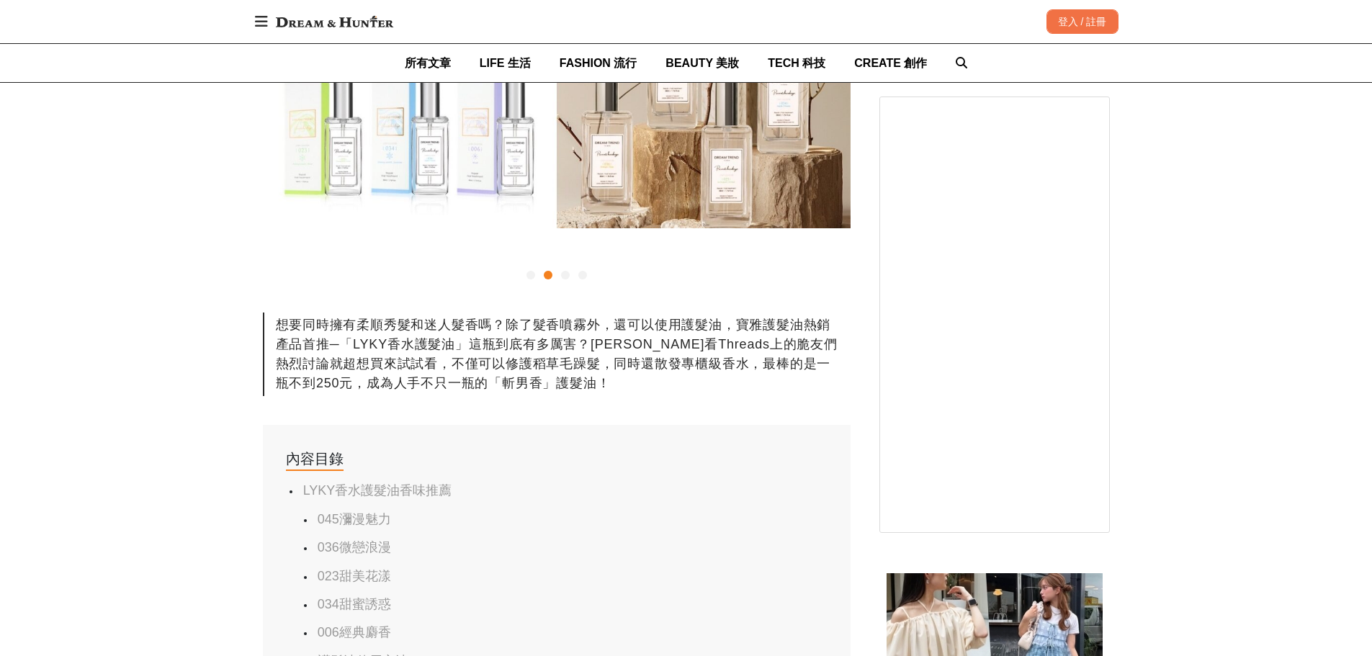
scroll to position [360, 0]
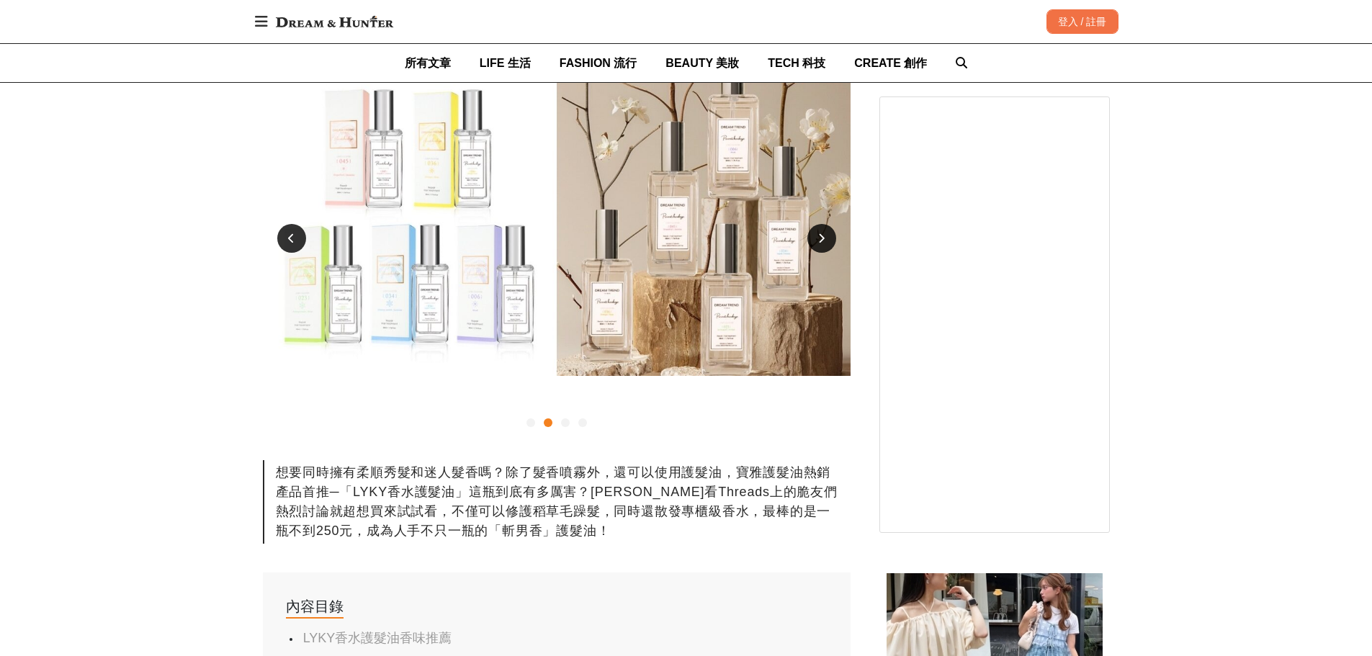
click at [830, 253] on div at bounding box center [821, 238] width 29 height 29
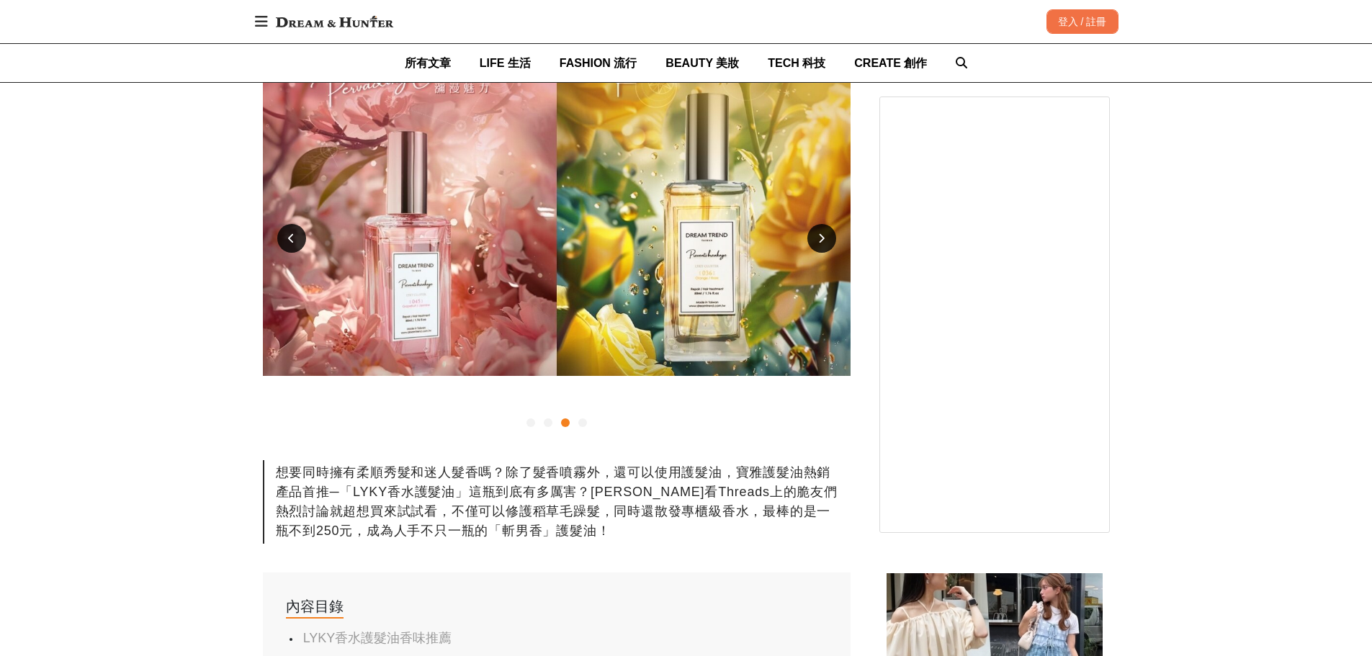
click at [830, 253] on div at bounding box center [821, 238] width 29 height 29
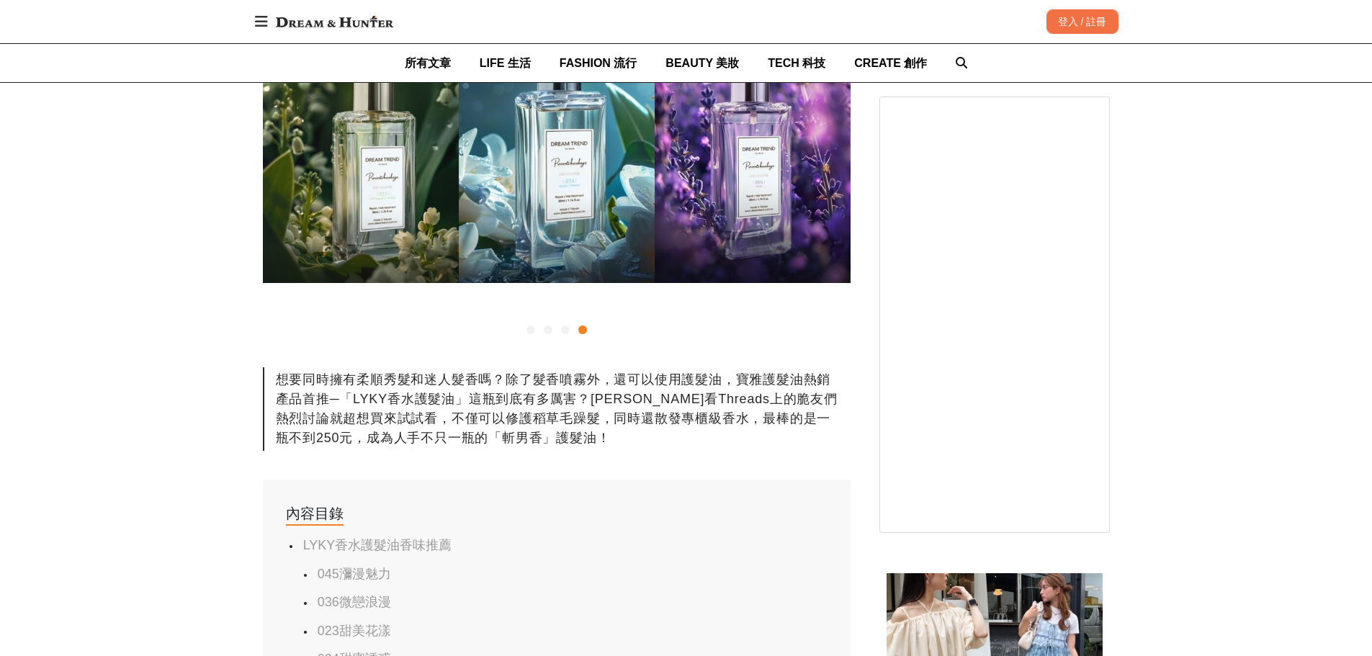
scroll to position [576, 0]
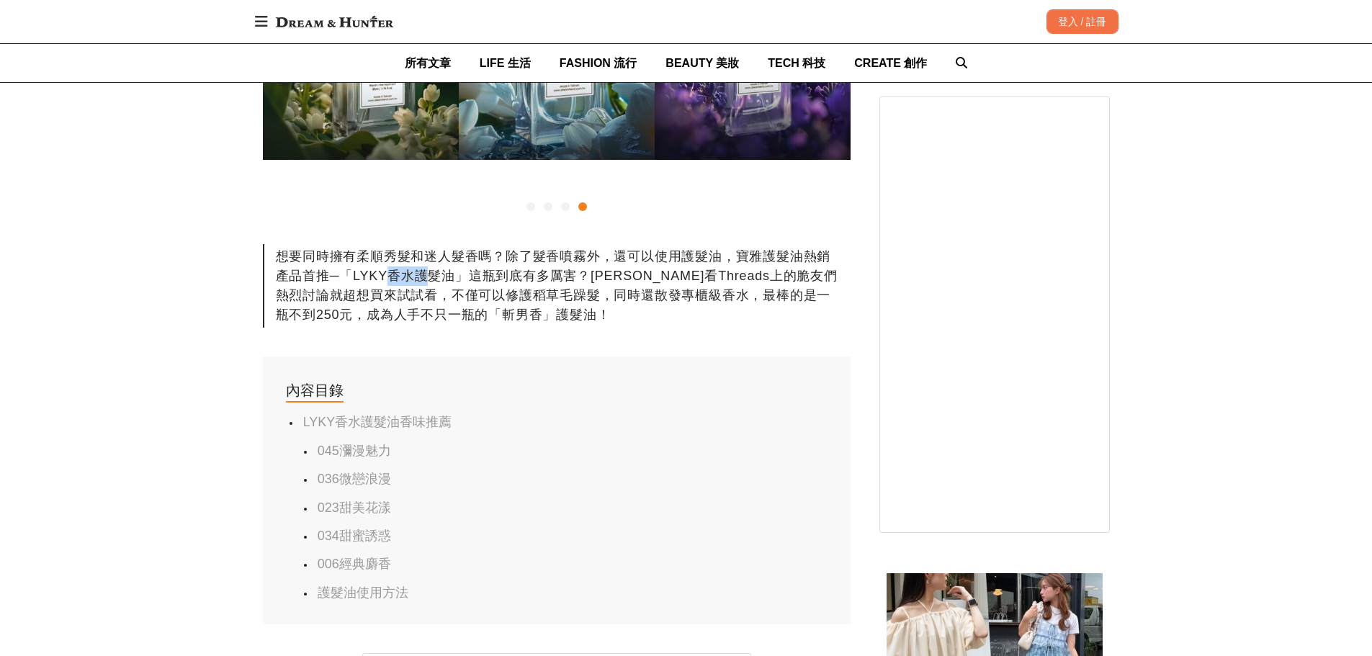
drag, startPoint x: 560, startPoint y: 321, endPoint x: 674, endPoint y: 325, distance: 113.9
click at [625, 323] on div "想要同時擁有柔順秀髮和迷人髮香嗎？除了髮香噴霧外，還可以使用護髮油，寶雅護髮油熱銷產品首推─「LYKY香水護髮油」這瓶到底有多厲害？[PERSON_NAME]…" at bounding box center [557, 286] width 588 height 84
click at [725, 326] on div "想要同時擁有柔順秀髮和迷人髮香嗎？除了髮香噴霧外，還可以使用護髮油，寶雅護髮油熱銷產品首推─「LYKY香水護髮油」這瓶到底有多厲害？[PERSON_NAME]…" at bounding box center [557, 286] width 588 height 84
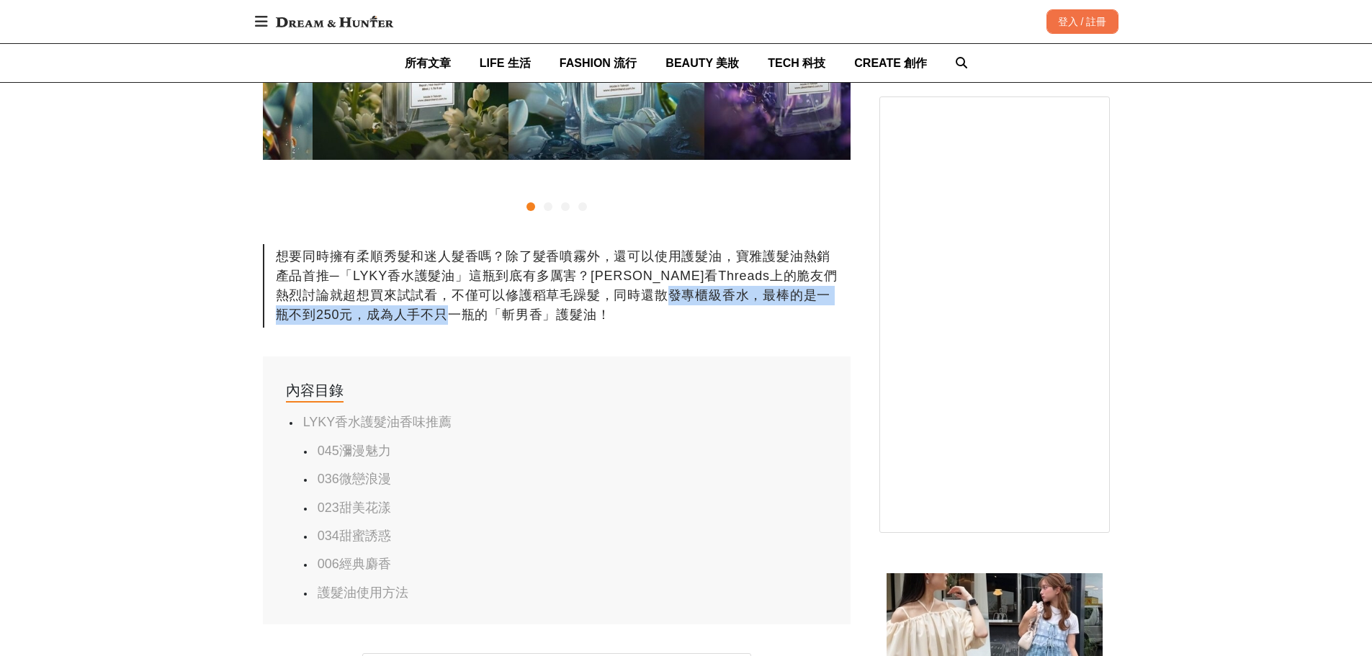
drag, startPoint x: 439, startPoint y: 375, endPoint x: 687, endPoint y: 372, distance: 247.8
click at [596, 328] on div "想要同時擁有柔順秀髮和迷人髮香嗎？除了髮香噴霧外，還可以使用護髮油，寶雅護髮油熱銷產品首推─「LYKY香水護髮油」這瓶到底有多厲害？[PERSON_NAME]…" at bounding box center [557, 286] width 588 height 84
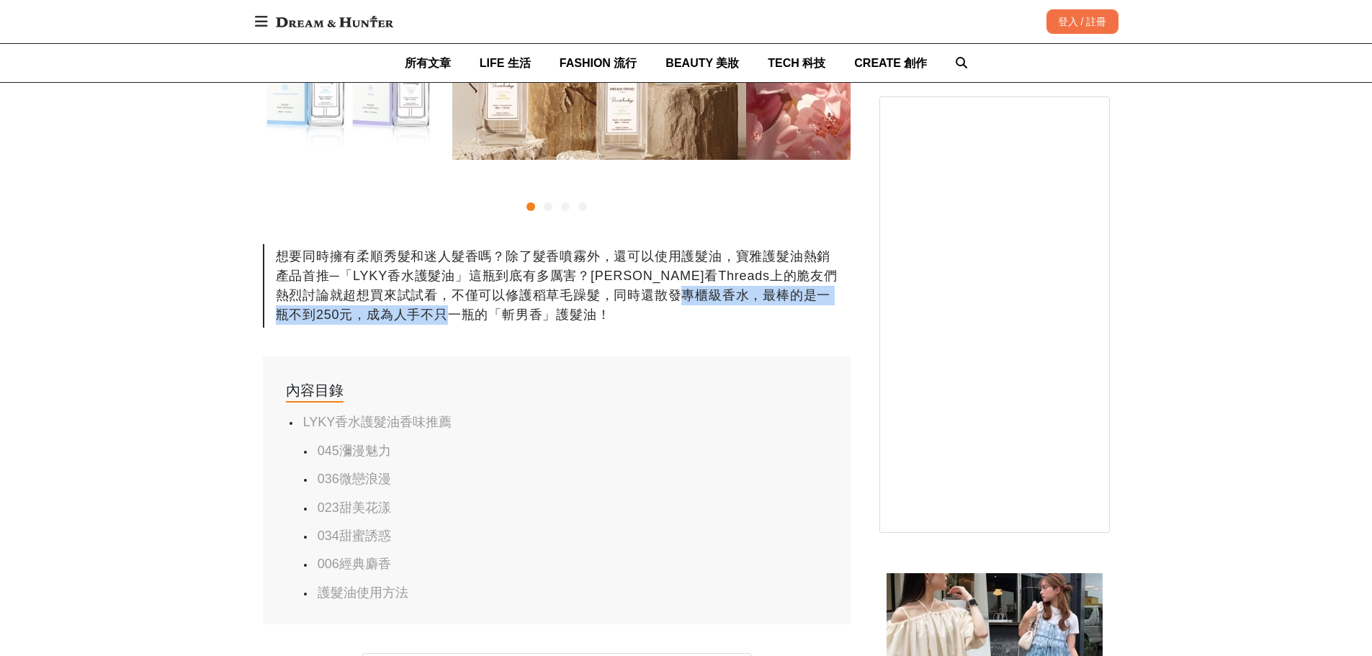
click at [687, 328] on div "想要同時擁有柔順秀髮和迷人髮香嗎？除了髮香噴霧外，還可以使用護髮油，寶雅護髮油熱銷產品首推─「LYKY香水護髮油」這瓶到底有多厲害？[PERSON_NAME]…" at bounding box center [557, 286] width 588 height 84
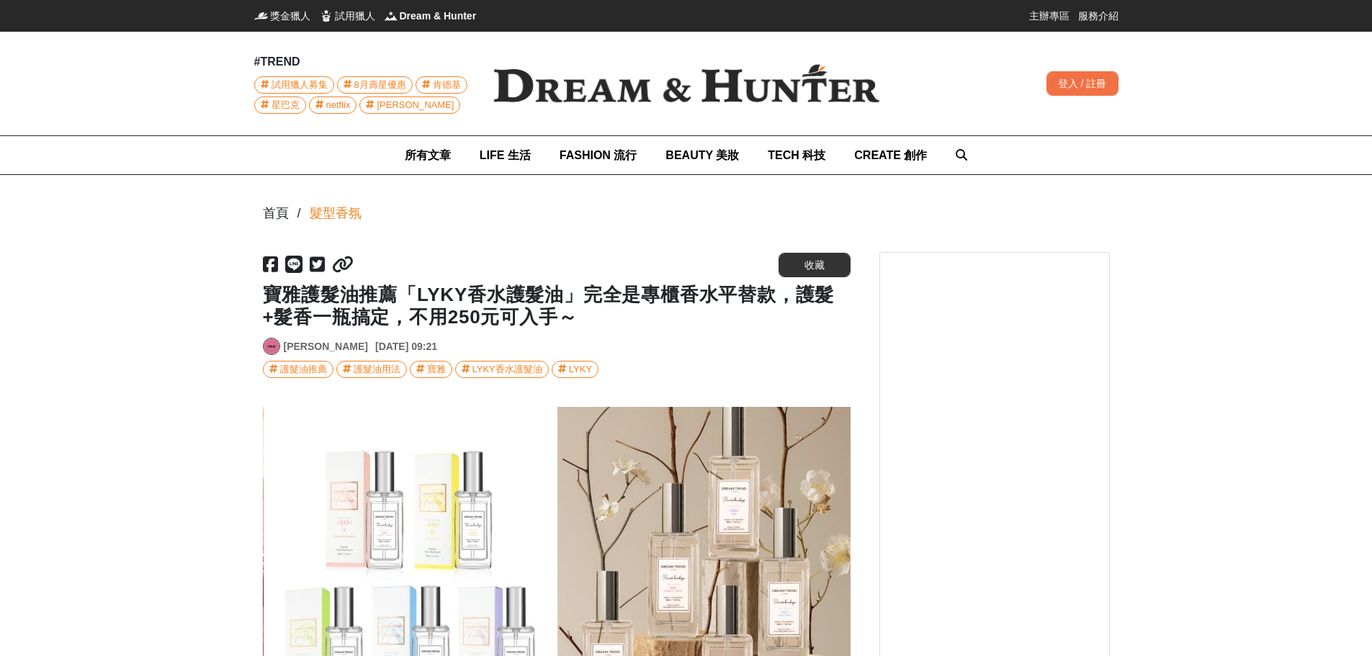
scroll to position [0, 588]
drag, startPoint x: 459, startPoint y: 311, endPoint x: 608, endPoint y: 315, distance: 149.2
click at [604, 315] on h1 "寶雅護髮油推薦「LYKY香水護髮油」完全是專櫃香水平替款，護髮+髮香一瓶搞定，不用250元可入手～" at bounding box center [557, 306] width 588 height 45
click at [627, 316] on h1 "寶雅護髮油推薦「LYKY香水護髮油」完全是專櫃香水平替款，護髮+髮香一瓶搞定，不用250元可入手～" at bounding box center [557, 306] width 588 height 45
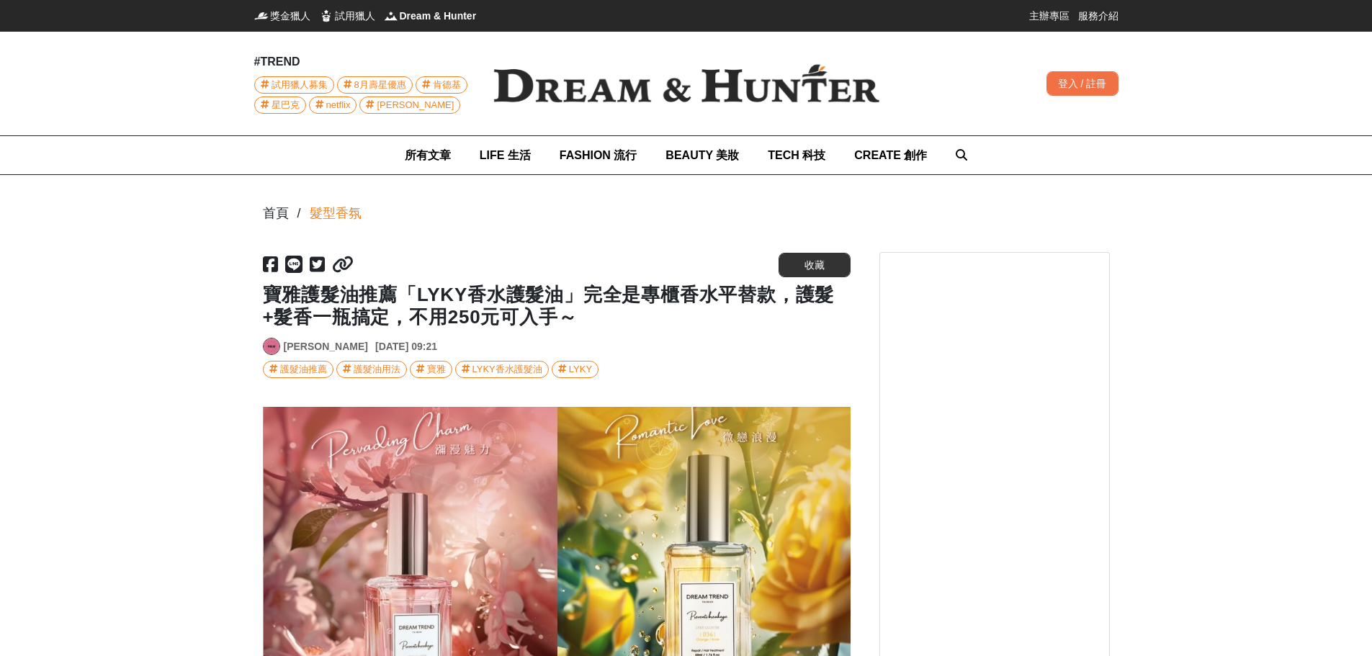
scroll to position [0, 1175]
drag, startPoint x: 454, startPoint y: 310, endPoint x: 631, endPoint y: 313, distance: 177.2
click at [627, 313] on h1 "寶雅護髮油推薦「LYKY香水護髮油」完全是專櫃香水平替款，護髮+髮香一瓶搞定，不用250元可入手～" at bounding box center [557, 306] width 588 height 45
click at [632, 313] on h1 "寶雅護髮油推薦「LYKY香水護髮油」完全是專櫃香水平替款，護髮+髮香一瓶搞定，不用250元可入手～" at bounding box center [557, 306] width 588 height 45
click at [584, 312] on h1 "寶雅護髮油推薦「LYKY香水護髮油」完全是專櫃香水平替款，護髮+髮香一瓶搞定，不用250元可入手～" at bounding box center [557, 306] width 588 height 45
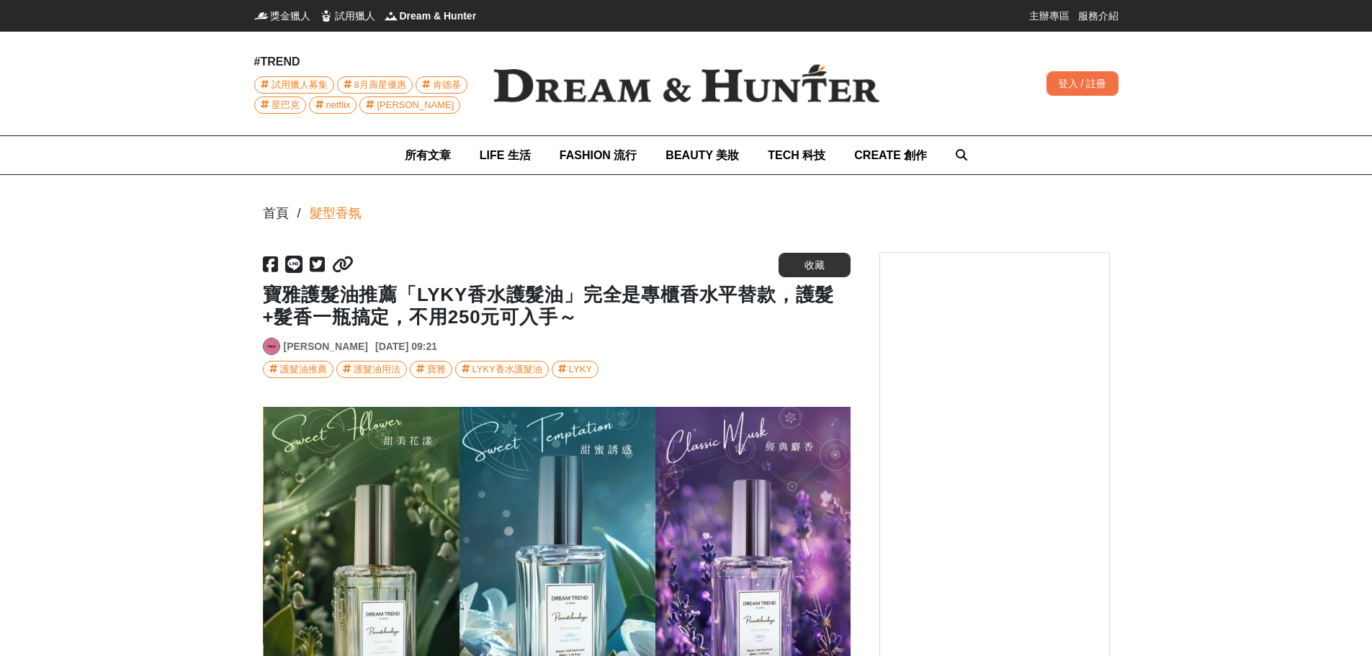
scroll to position [0, 1763]
drag, startPoint x: 457, startPoint y: 315, endPoint x: 625, endPoint y: 315, distance: 168.5
click at [625, 315] on h1 "寶雅護髮油推薦「LYKY香水護髮油」完全是專櫃香水平替款，護髮+髮香一瓶搞定，不用250元可入手～" at bounding box center [557, 306] width 588 height 45
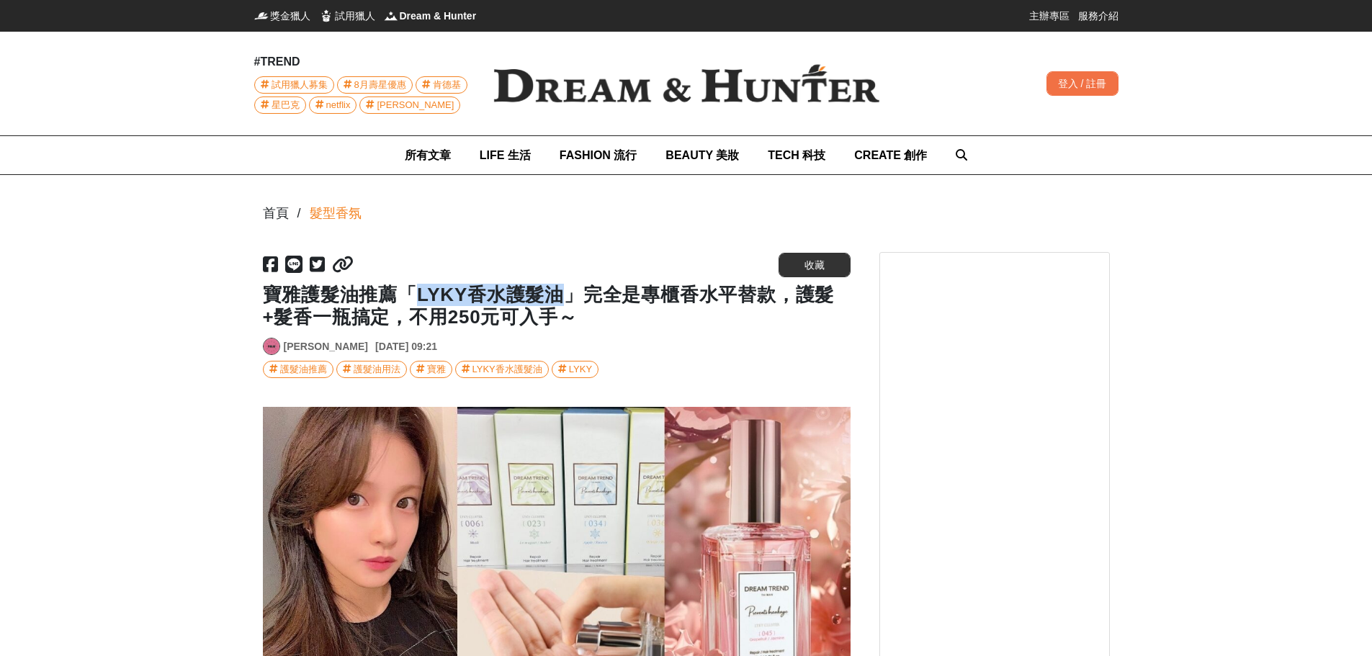
scroll to position [0, 73]
